Goal: Task Accomplishment & Management: Complete application form

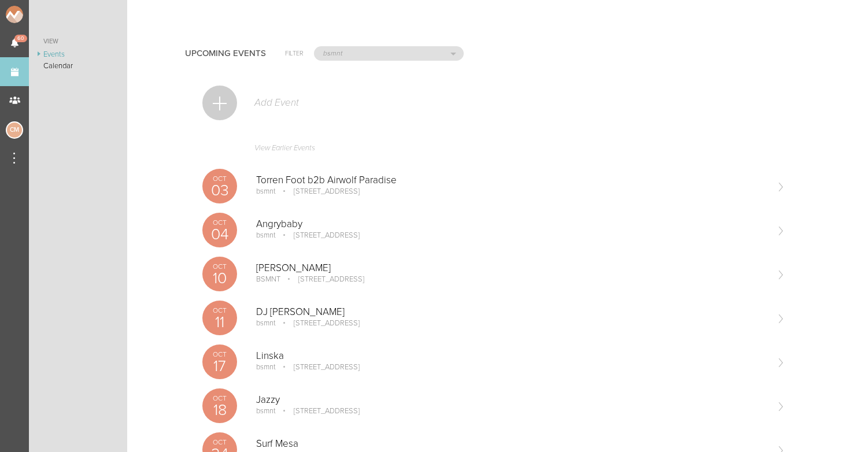
select select "1921"
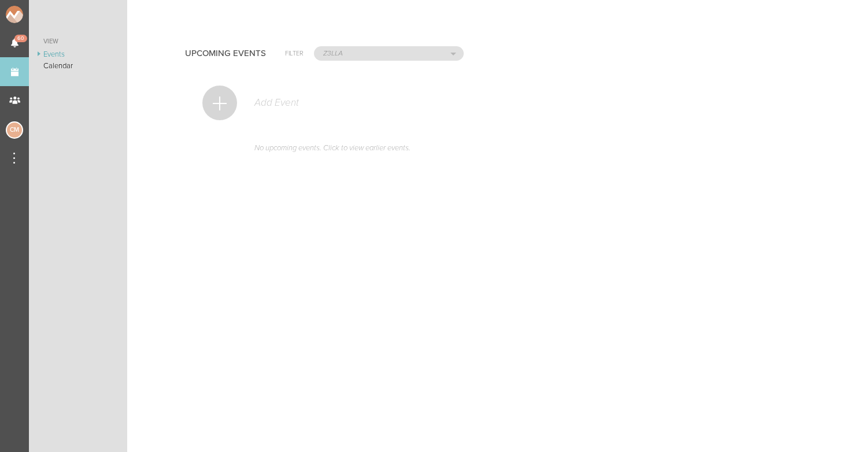
click at [220, 99] on div at bounding box center [219, 103] width 35 height 35
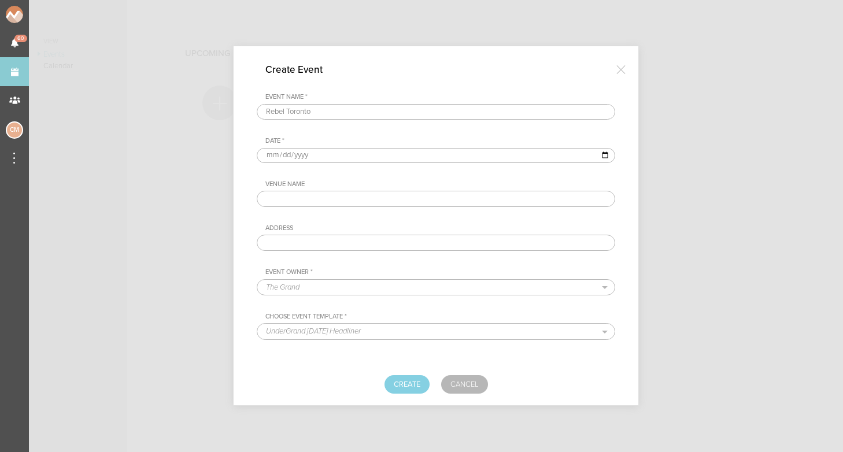
type input "Rebel Toronto"
click at [266, 154] on input "date" at bounding box center [436, 155] width 358 height 15
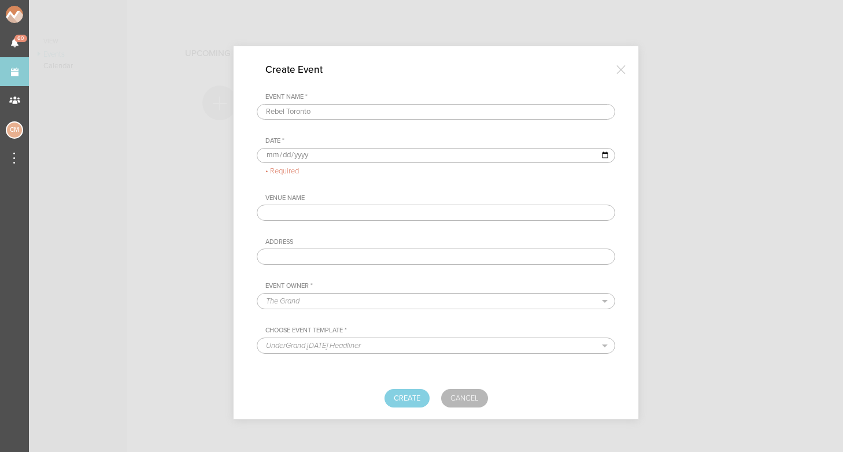
click at [275, 153] on input "date" at bounding box center [436, 155] width 358 height 15
type input "[DATE]"
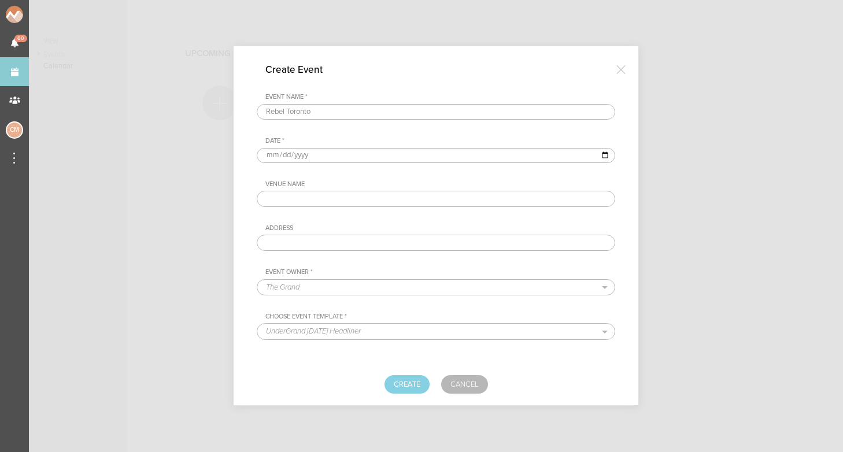
click at [391, 184] on div "Venue Name" at bounding box center [440, 184] width 350 height 8
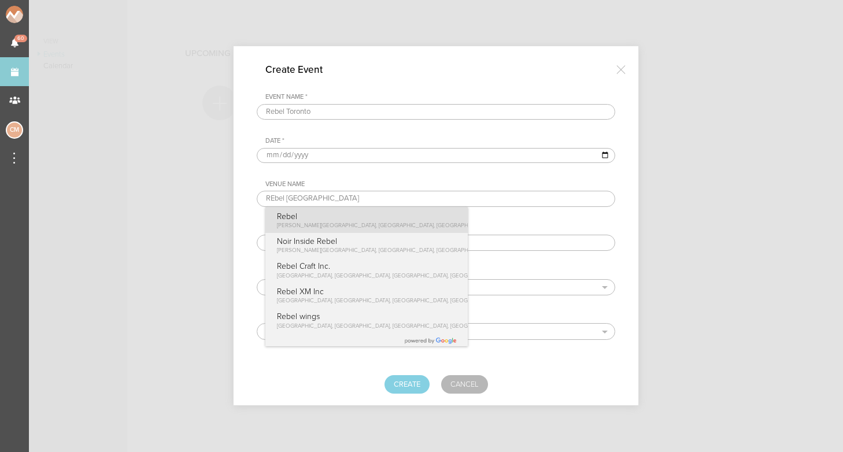
click at [346, 212] on p "Rebel" at bounding box center [413, 217] width 273 height 10
type input "Rebel"
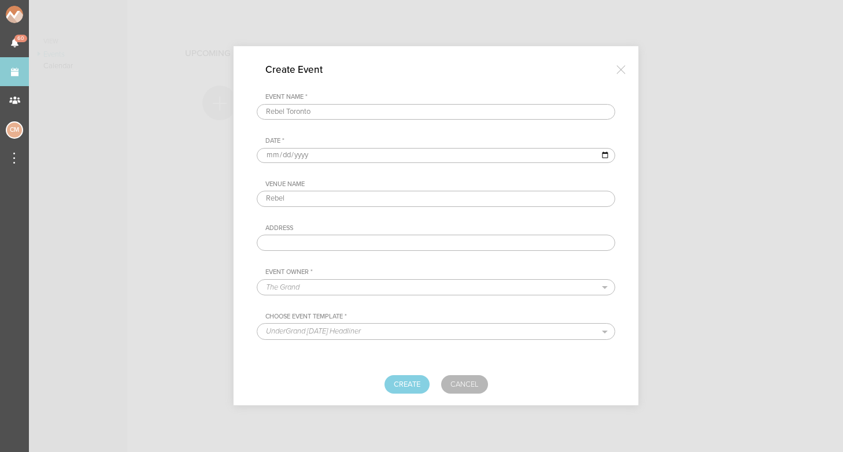
type input "[STREET_ADDRESS][PERSON_NAME]"
click at [313, 109] on input "Rebel Toronto" at bounding box center [436, 112] width 358 height 16
click at [356, 217] on div "Venue Name Rebel Address [STREET_ADDRESS][PERSON_NAME]" at bounding box center [436, 215] width 358 height 71
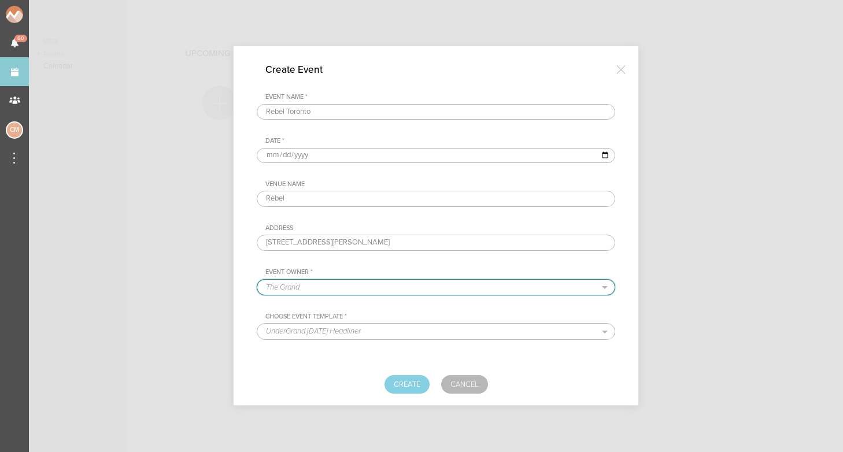
select select "1921"
select select "1687"
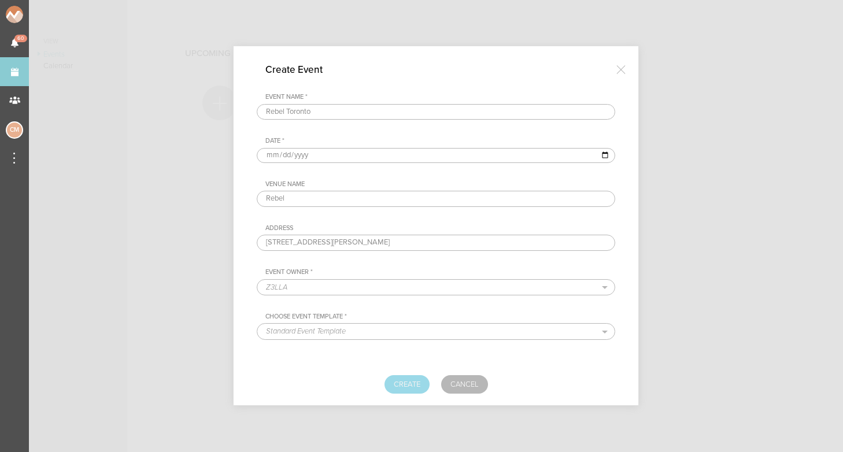
click at [400, 375] on button "Create" at bounding box center [406, 384] width 45 height 18
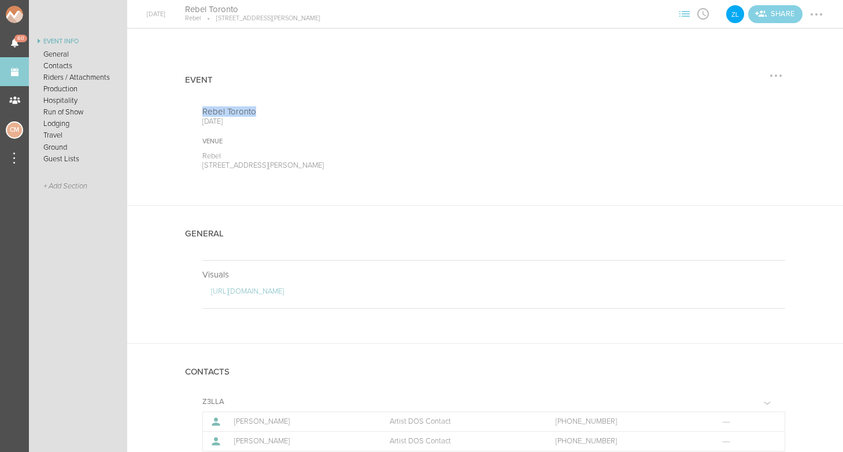
drag, startPoint x: 265, startPoint y: 112, endPoint x: 196, endPoint y: 113, distance: 69.4
click at [196, 113] on div "Rebel Toronto [DATE] Venue Rebel [STREET_ADDRESS][PERSON_NAME]" at bounding box center [485, 155] width 600 height 99
drag, startPoint x: 219, startPoint y: 113, endPoint x: 219, endPoint y: 106, distance: 6.9
click at [219, 106] on p "Rebel Toronto" at bounding box center [335, 111] width 266 height 10
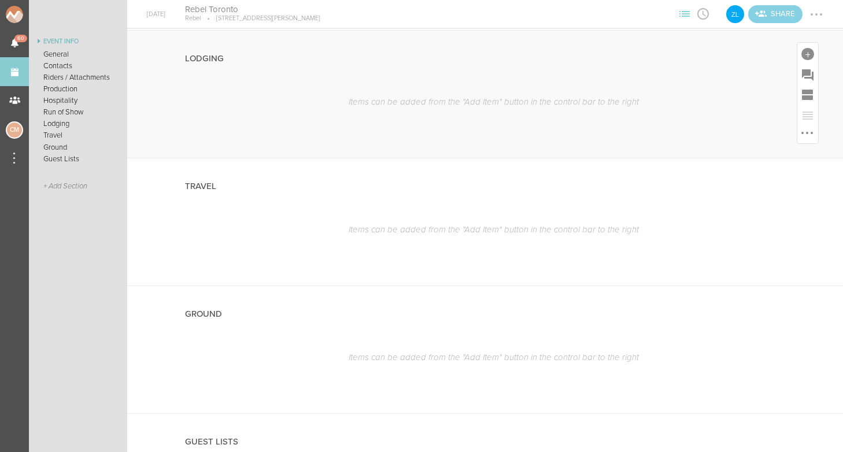
scroll to position [1000, 0]
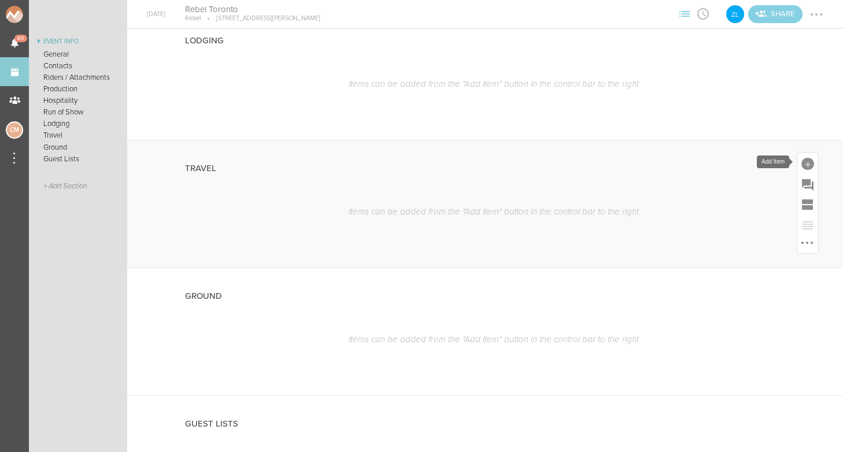
click at [803, 160] on div at bounding box center [807, 164] width 13 height 13
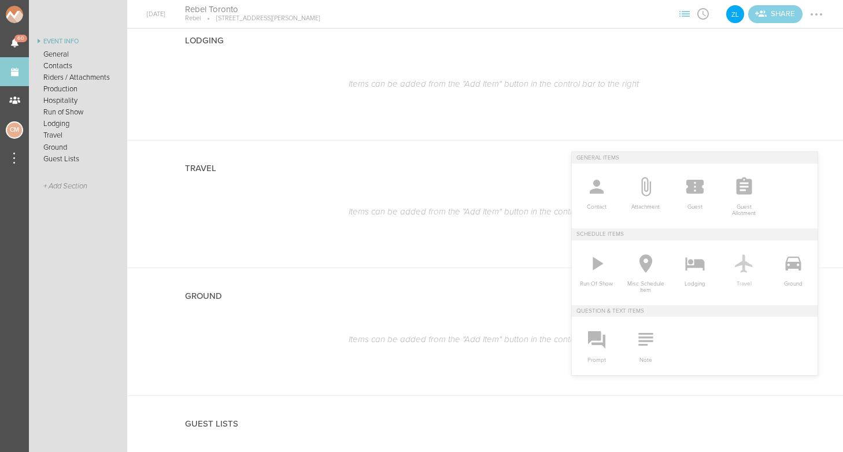
click at [735, 261] on icon at bounding box center [743, 263] width 23 height 23
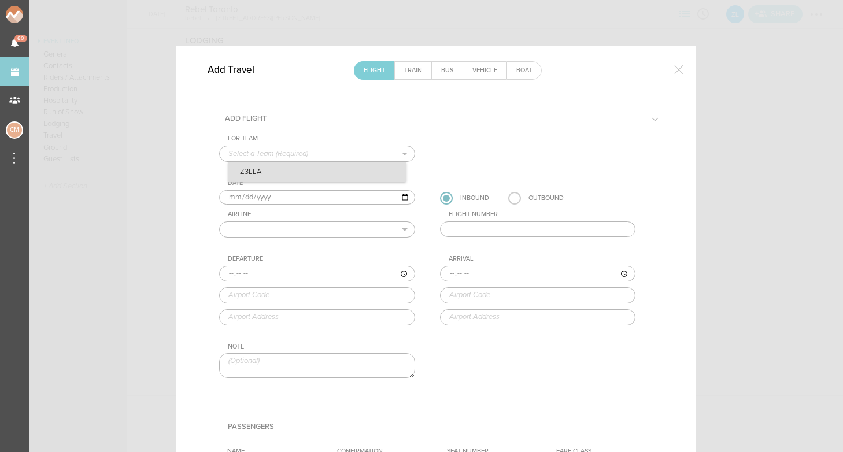
click at [332, 171] on p "Z3LLA" at bounding box center [316, 172] width 177 height 20
type input "Z3LLA"
click at [342, 220] on div "Airline ANA Aer Lingus Aeroflot Aerolineas Argentinas Aeromexico Air Canada Air…" at bounding box center [328, 223] width 219 height 27
click at [343, 228] on input "text" at bounding box center [308, 229] width 177 height 15
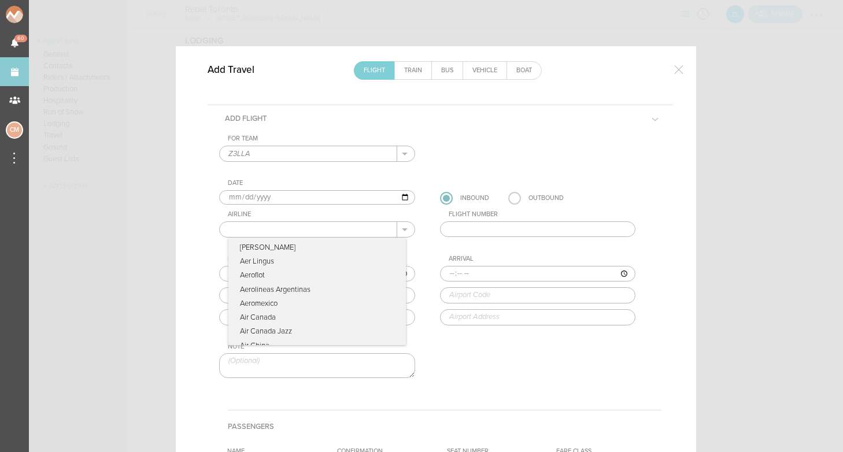
type input "O"
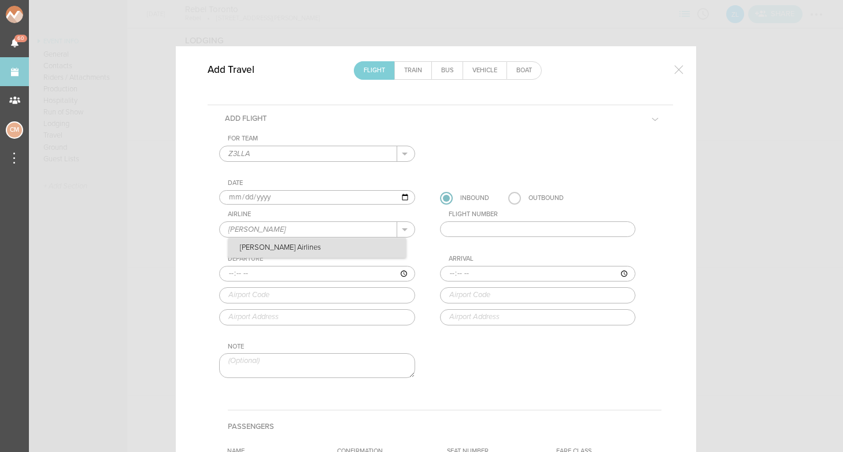
click at [286, 247] on p "Porter Airlines" at bounding box center [316, 248] width 177 height 20
type input "Porter Airlines"
click at [473, 221] on input "text" at bounding box center [538, 229] width 196 height 16
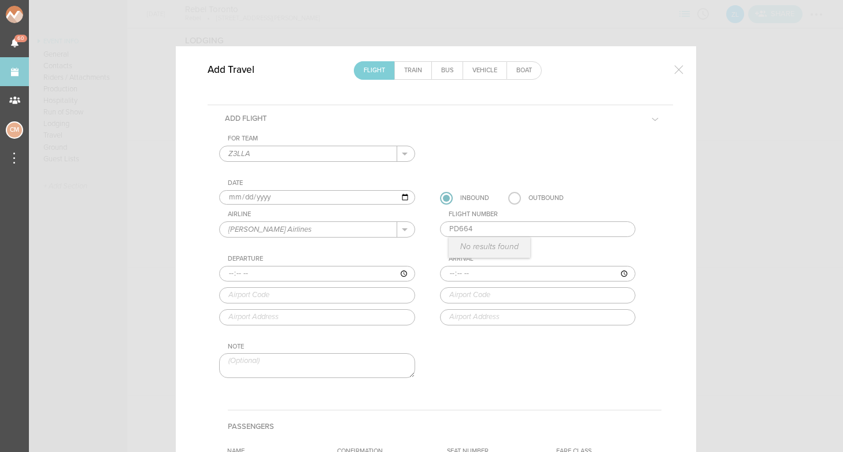
click at [460, 230] on input "PD664" at bounding box center [538, 229] width 196 height 16
type input "664"
type input "13:40"
type input "LAX"
type input "Los Angeles International Airport, One World Way, Los Angeles, CA, 90045-5803, …"
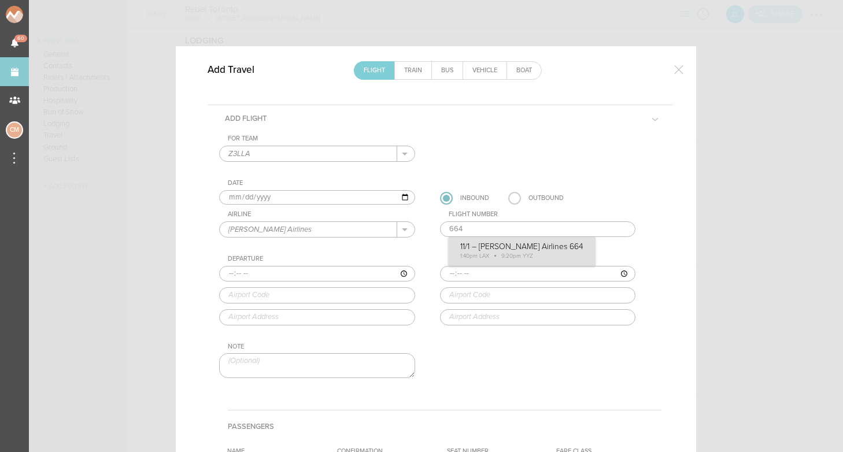
type input "21:20"
type input "YYZ"
type input "Toronto Pearson International Airport, Toronto, ON, L5P 1B2, Canada"
click at [505, 244] on div "For Team Z3LLA + Add New Team Z3LLA . Z3LLA Date 2025-11-01 Inbound Outbound Ai…" at bounding box center [440, 267] width 442 height 264
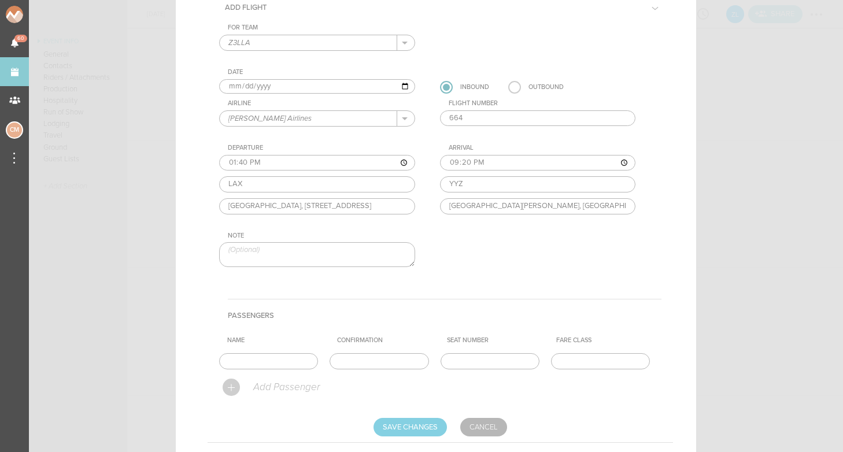
scroll to position [122, 0]
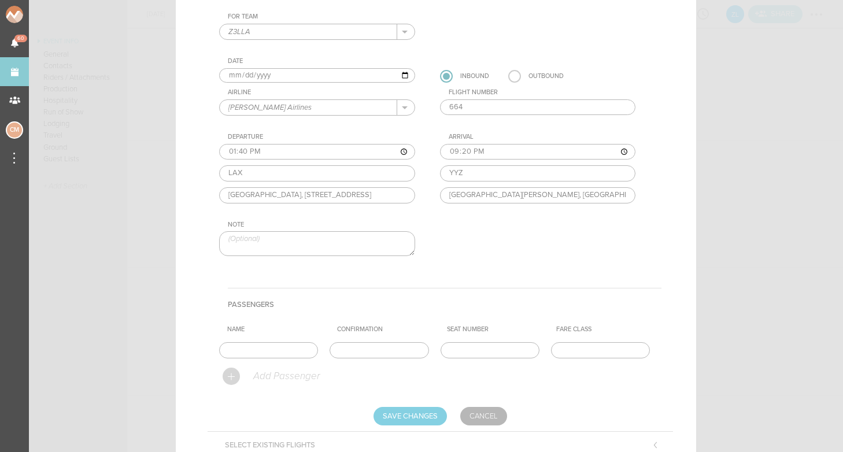
click at [230, 379] on div at bounding box center [231, 376] width 17 height 17
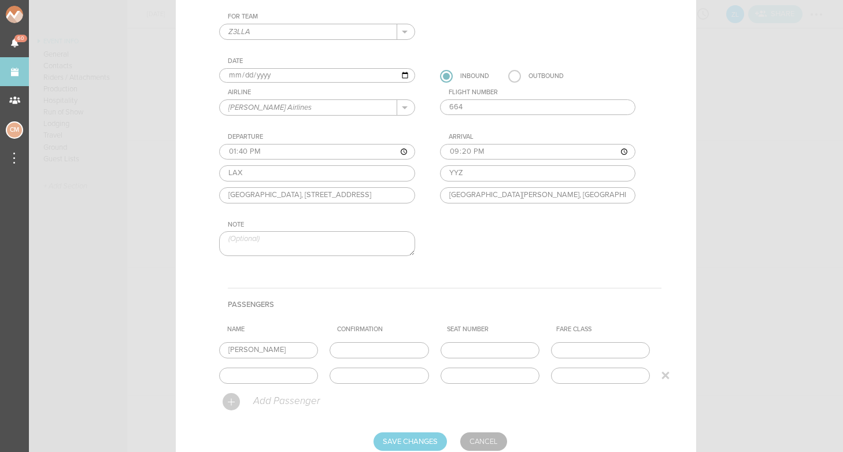
type input "Julia"
type input "Kiana"
click at [366, 352] on input "text" at bounding box center [379, 350] width 99 height 16
paste input "IG1LPB"
type input "IG1LPB"
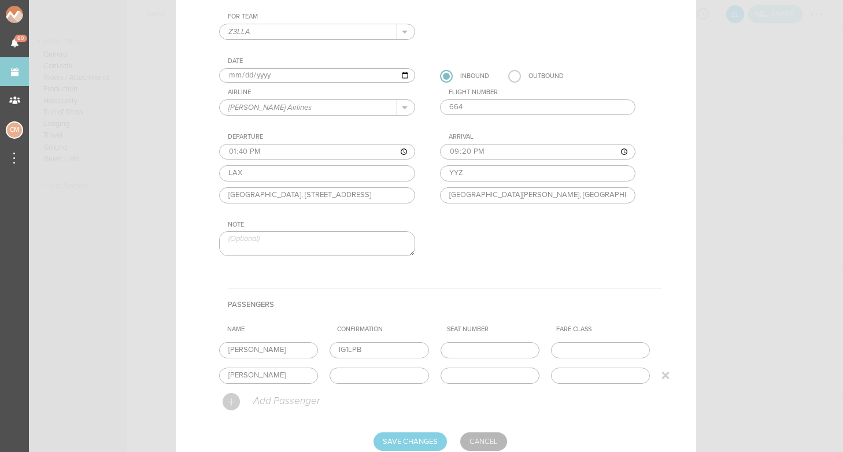
click at [362, 373] on input "text" at bounding box center [379, 376] width 99 height 16
paste input "IG1LPB"
type input "IG1LPB"
click at [412, 434] on input "Save Changes" at bounding box center [409, 441] width 73 height 18
type input "Saving..."
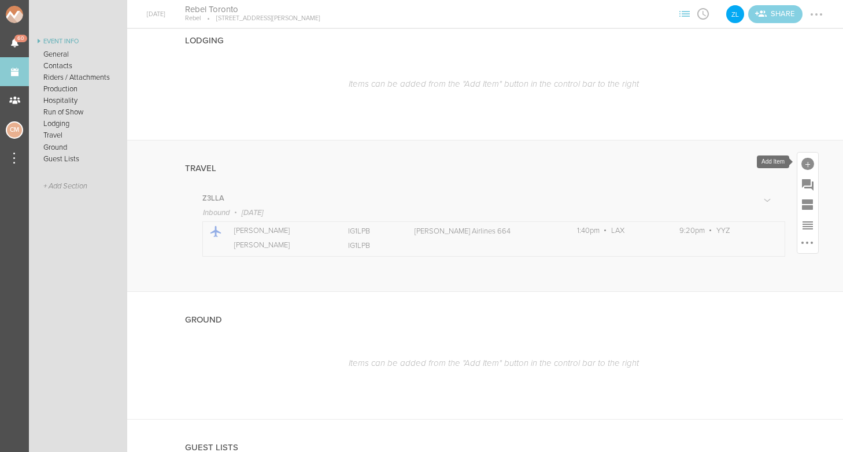
click at [812, 166] on div at bounding box center [807, 164] width 13 height 13
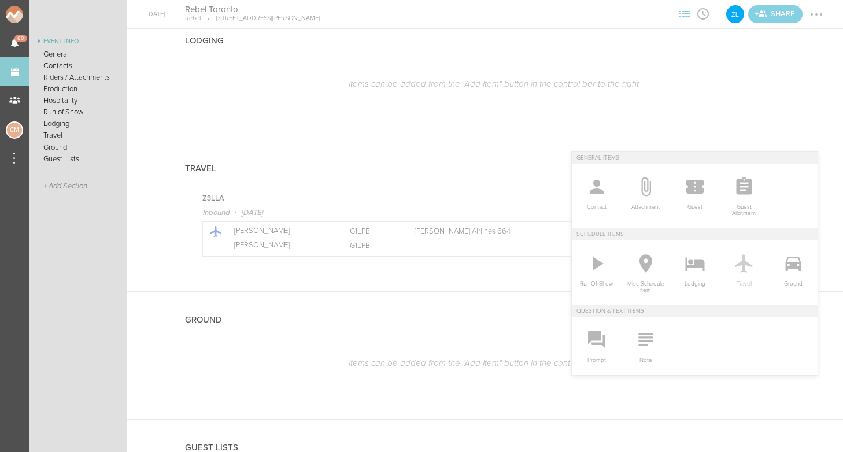
click at [742, 273] on icon at bounding box center [743, 263] width 23 height 23
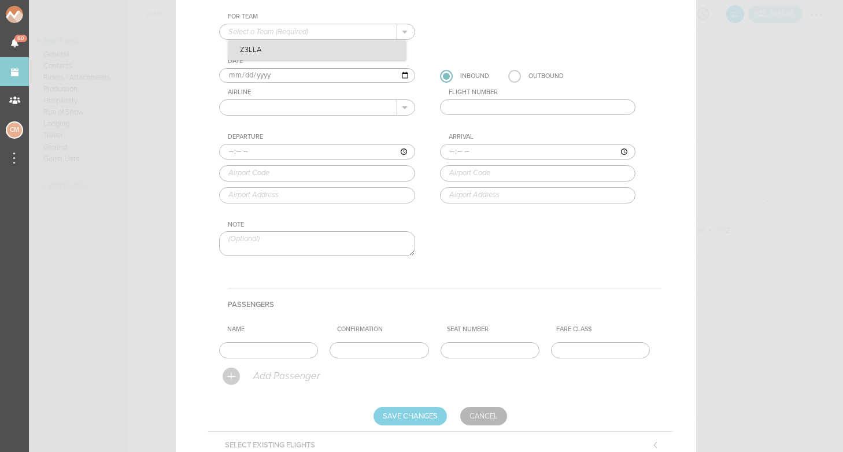
click at [305, 50] on p "Z3LLA" at bounding box center [316, 50] width 177 height 20
type input "Z3LLA"
click at [512, 76] on label at bounding box center [514, 76] width 13 height 13
click at [0, 0] on input "radio" at bounding box center [0, 0] width 0 height 0
click at [250, 75] on input "[DATE]" at bounding box center [317, 75] width 196 height 15
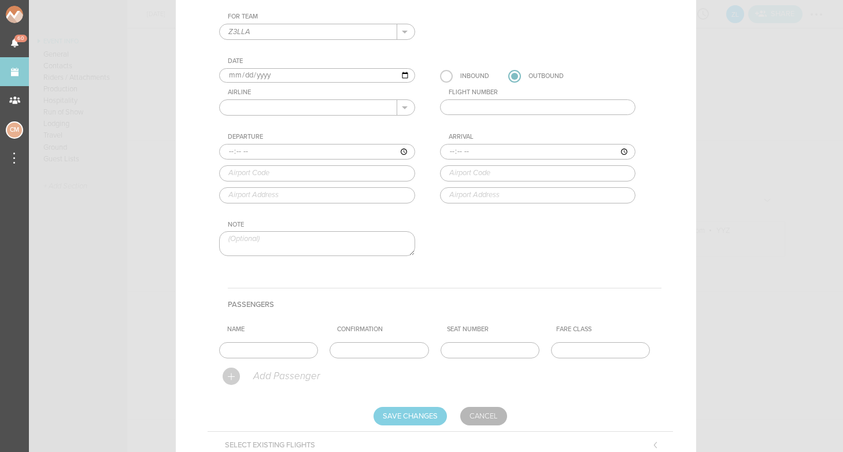
type input "2025-11-02"
click at [356, 123] on div "For Team Z3LLA + Add New Team Z3LLA . Z3LLA Date 2025-11-02 Inbound Outbound Ai…" at bounding box center [440, 145] width 442 height 264
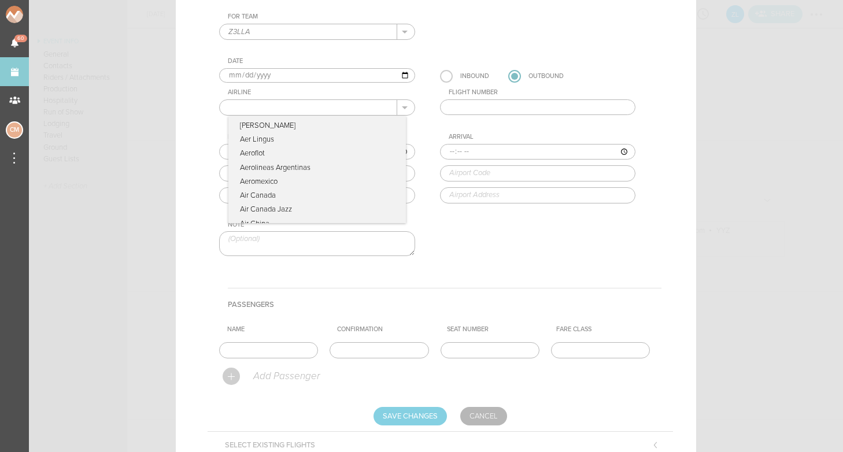
click at [323, 108] on input "text" at bounding box center [308, 107] width 177 height 15
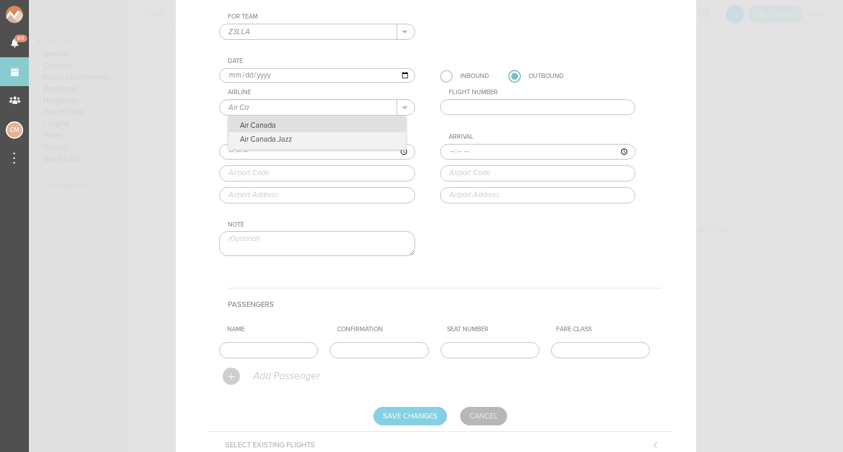
drag, startPoint x: 317, startPoint y: 116, endPoint x: 285, endPoint y: 124, distance: 32.8
click at [285, 124] on p "Air Canada" at bounding box center [316, 124] width 177 height 16
type input "Air Canada"
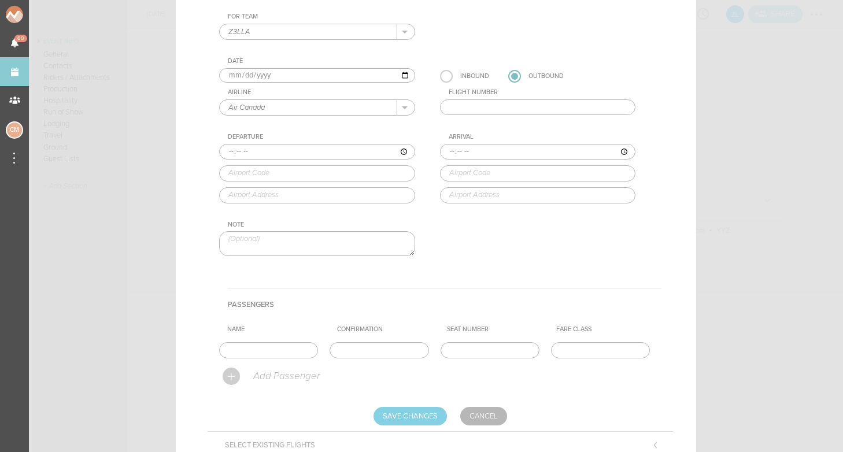
click at [482, 107] on input "text" at bounding box center [538, 107] width 196 height 16
type input "785"
type input "08:00"
type input "YYZ"
type input "Toronto Pearson International Airport, Toronto, ON, L5P 1B2, Canada"
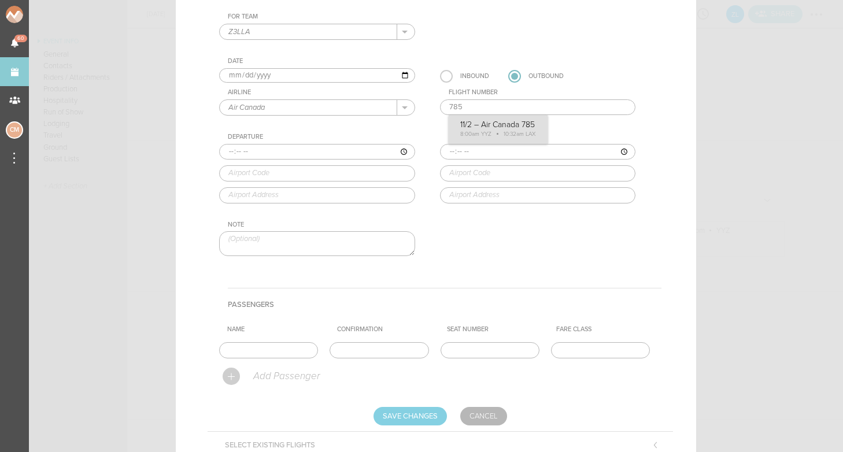
type input "10:32"
type input "LAX"
type input "Los Angeles International Airport, One World Way, Los Angeles, CA, 90045-5803, …"
click at [477, 130] on div "For Team Z3LLA + Add New Team Z3LLA . Z3LLA Date 2025-11-02 Inbound Outbound Ai…" at bounding box center [440, 145] width 442 height 264
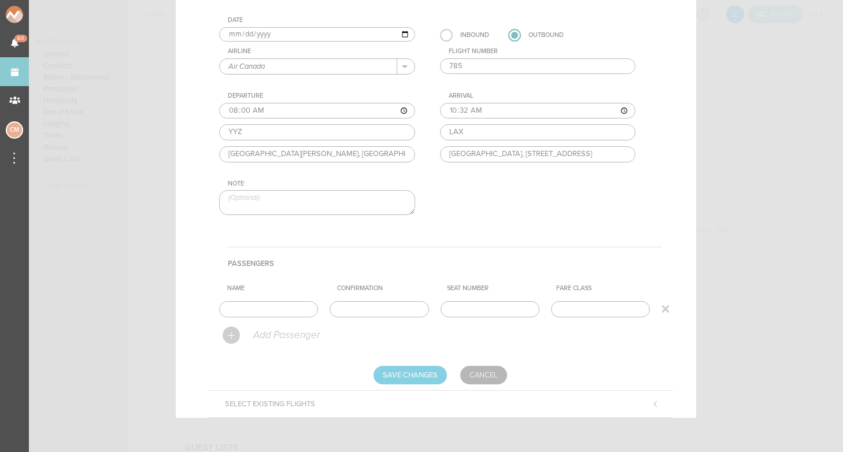
scroll to position [162, 0]
click at [232, 336] on div at bounding box center [231, 335] width 17 height 17
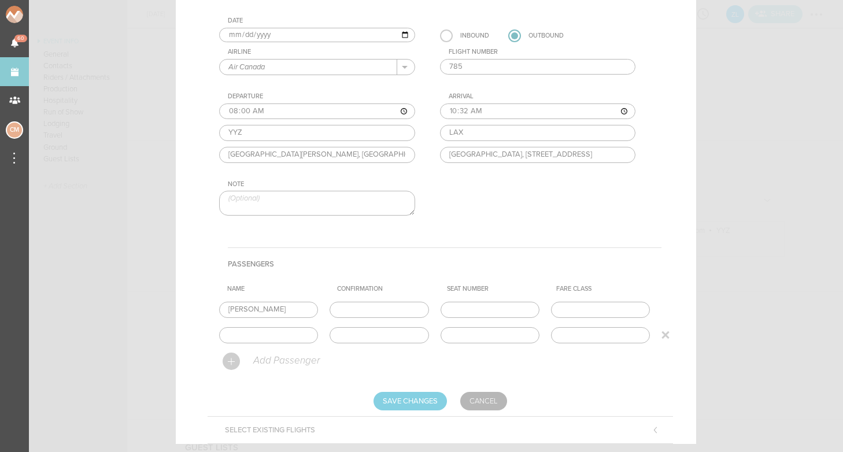
type input "Julia"
type input "Kiana"
click at [367, 309] on input "text" at bounding box center [379, 310] width 99 height 16
paste input "B2RY8D"
type input "B2RY8D"
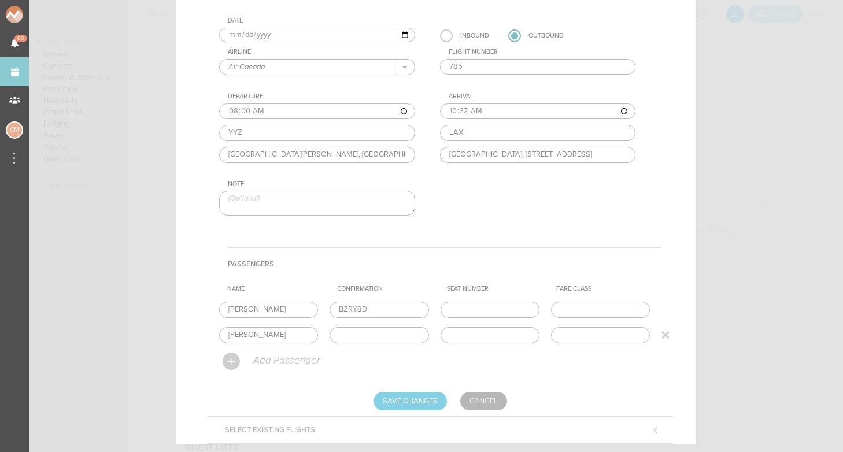
click at [374, 336] on input "text" at bounding box center [379, 335] width 99 height 16
paste input "B2RY8D"
type input "B2RY8D"
click at [408, 395] on input "Save Changes" at bounding box center [409, 401] width 73 height 18
type input "Saving..."
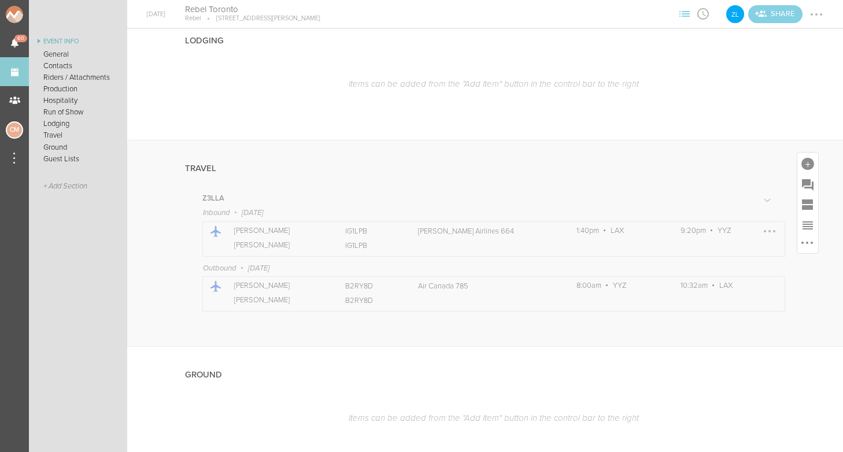
click at [769, 230] on div at bounding box center [769, 231] width 2 height 2
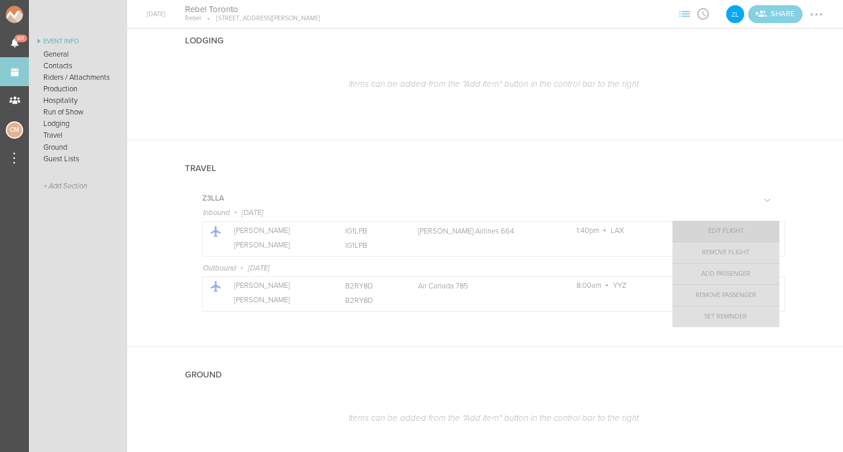
click at [746, 234] on link "Edit Flight" at bounding box center [725, 231] width 107 height 21
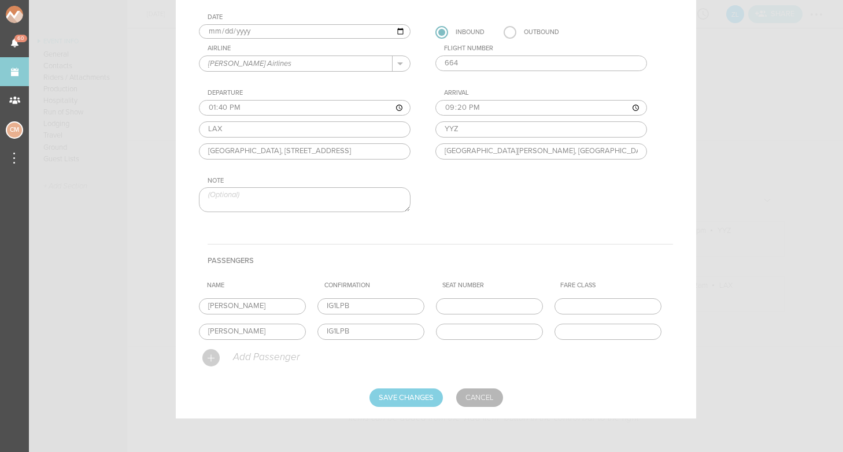
scroll to position [87, 0]
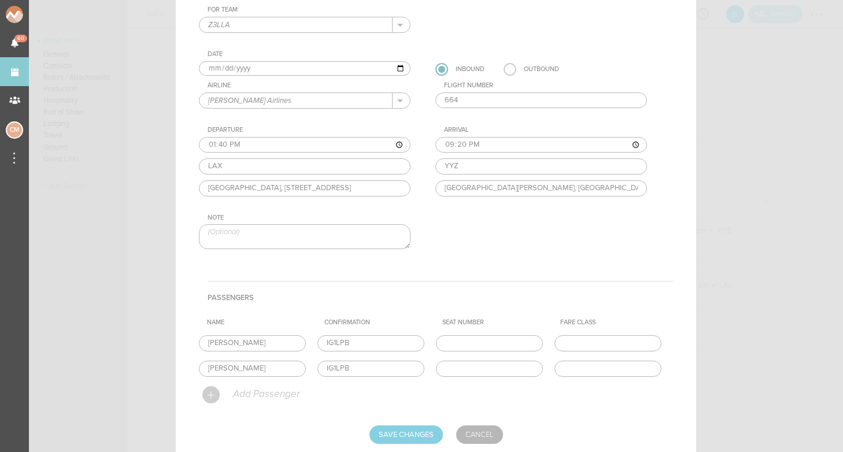
click at [214, 67] on input "[DATE]" at bounding box center [305, 68] width 212 height 15
type input "2025-10-31"
click at [412, 135] on div "Departure 13:40 LAX Los Angeles International Airport, One World Way, Los Angel…" at bounding box center [316, 161] width 235 height 70
click at [455, 106] on input "664" at bounding box center [541, 100] width 212 height 16
click at [523, 255] on div "For Team Z3LLA + Add New Team Z3LLA . Date 2025-10-31 Inbound Outbound Airline …" at bounding box center [436, 138] width 474 height 264
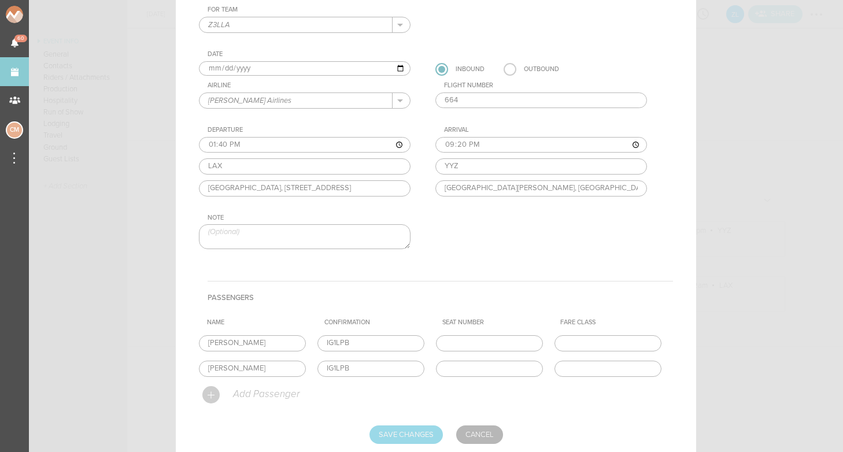
click at [406, 432] on input "Save Changes" at bounding box center [405, 434] width 73 height 18
type input "Saving..."
